Goal: Communication & Community: Answer question/provide support

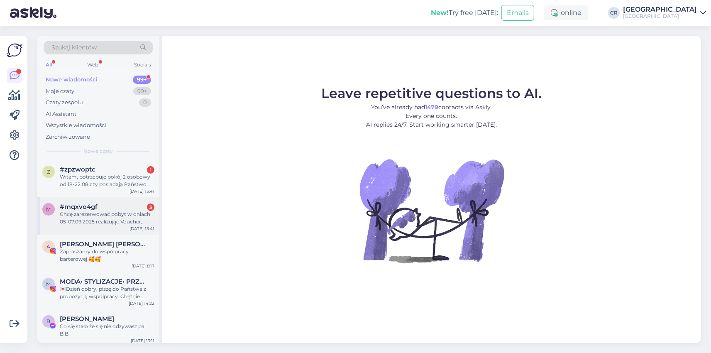
click at [116, 219] on div "Chcę zarezerwować pobyt w dniach 05-07.09.2025 realizując Voucher, który posiad…" at bounding box center [107, 217] width 95 height 15
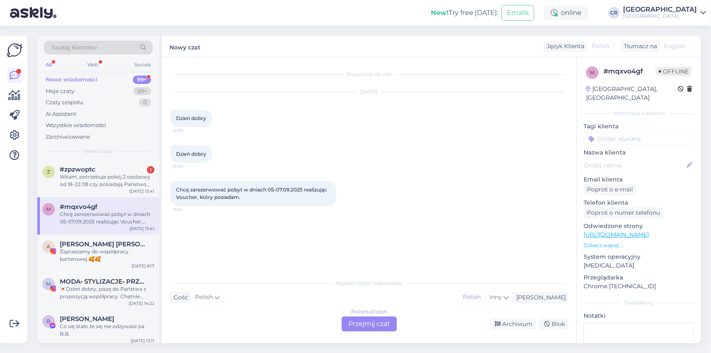
click at [359, 327] on div "Polish to Polish Przejmij czat" at bounding box center [369, 323] width 55 height 15
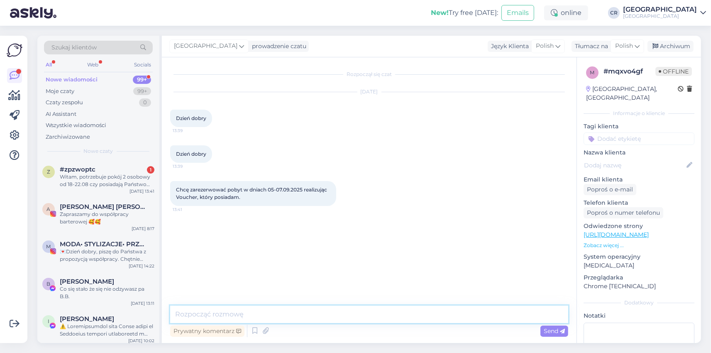
click at [347, 320] on textarea at bounding box center [369, 314] width 398 height 17
type textarea "S"
type textarea "Dzień dobry, poproszę numer vouchera."
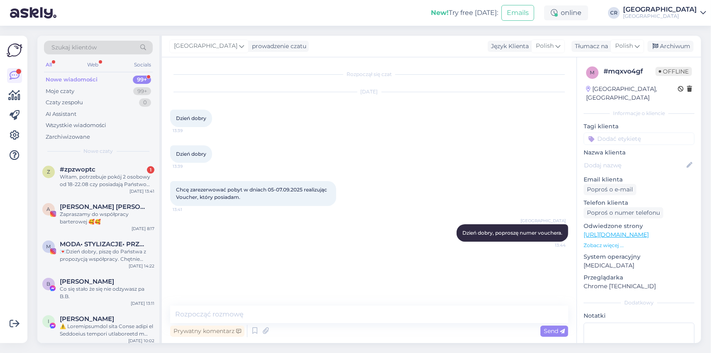
click at [337, 252] on div "Rozpoczął się czat [DATE] Dzień dobry 13:39 Dzień dobry 13:39 Chcę zarezerwować…" at bounding box center [373, 182] width 406 height 232
click at [118, 182] on div "Witam, potrzebuje pokój 2 osobowy od 18-22.08 czy posiadają Państwo coś wolnego…" at bounding box center [107, 180] width 95 height 15
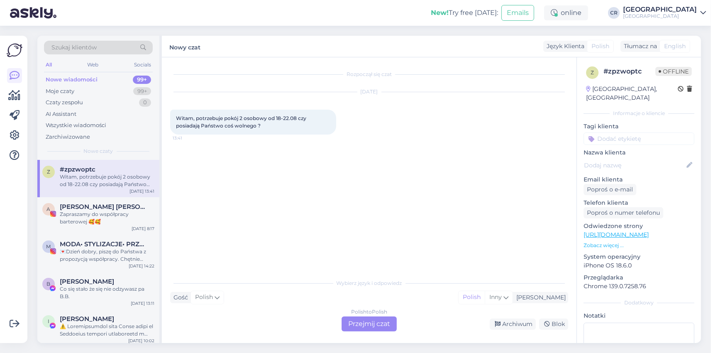
click at [352, 231] on div "Rozpoczął się czat [DATE] Witam, potrzebuje pokój 2 osobowy od 18-22.08 czy pos…" at bounding box center [373, 166] width 406 height 201
click at [386, 320] on div "Polish to Polish Przejmij czat" at bounding box center [369, 323] width 55 height 15
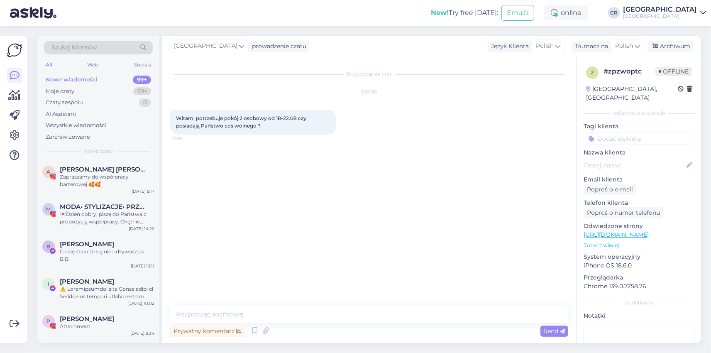
click at [373, 299] on div "Rozpoczął się czat [DATE] Witam, potrzebuje pokój 2 osobowy od 18-22.08 czy pos…" at bounding box center [369, 200] width 415 height 286
click at [288, 314] on textarea at bounding box center [369, 314] width 398 height 17
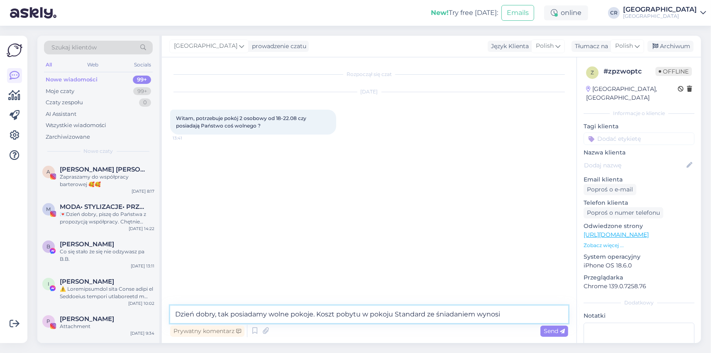
click at [425, 315] on textarea "Dzień dobry, tak posiadamy wolne pokoje. Koszt pobytu w pokoju Standard ze śnia…" at bounding box center [369, 314] width 398 height 17
click at [531, 317] on textarea "Dzień dobry, tak posiadamy wolne pokoje. Koszt pobytu w pokoju Comfort Plus ze …" at bounding box center [369, 314] width 398 height 17
click at [531, 313] on textarea "Dzień dobry, tak posiadamy wolne pokoje. Koszt pobytu w pokoju Comfort Plus ze …" at bounding box center [369, 314] width 398 height 17
type textarea "Dzień dobry, tak posiadamy wolne pokoje. Koszt pobytu w pokoju Comfort Plus ze …"
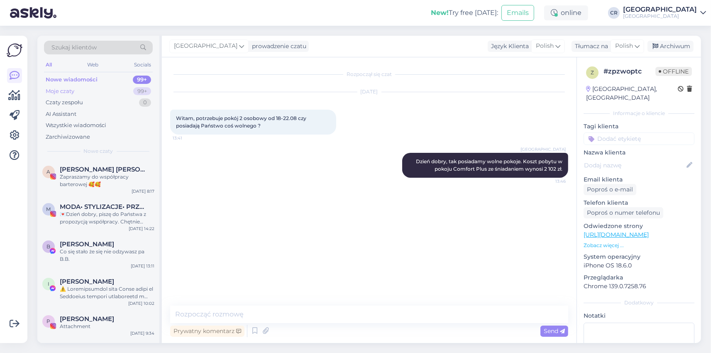
click at [108, 92] on div "Moje czaty 99+" at bounding box center [98, 92] width 109 height 12
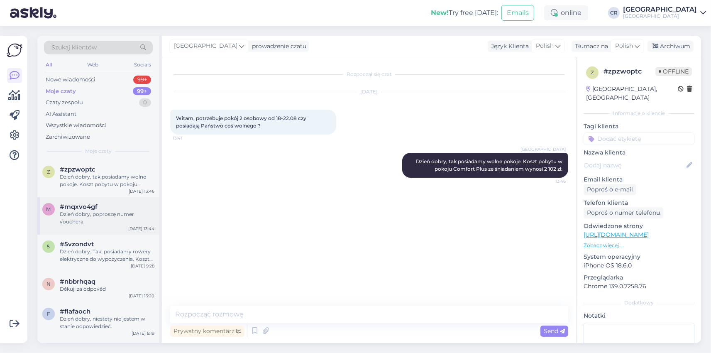
click at [97, 210] on div "#mqxvo4gf" at bounding box center [107, 206] width 95 height 7
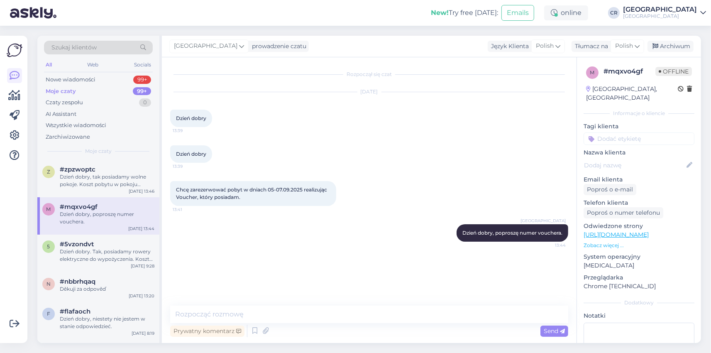
click at [0, 208] on div "Pierwsze kroki Lista kontrolna, aby uzyskać większą wartość Blisko Połącz Faceb…" at bounding box center [13, 189] width 27 height 307
